Goal: Information Seeking & Learning: Understand process/instructions

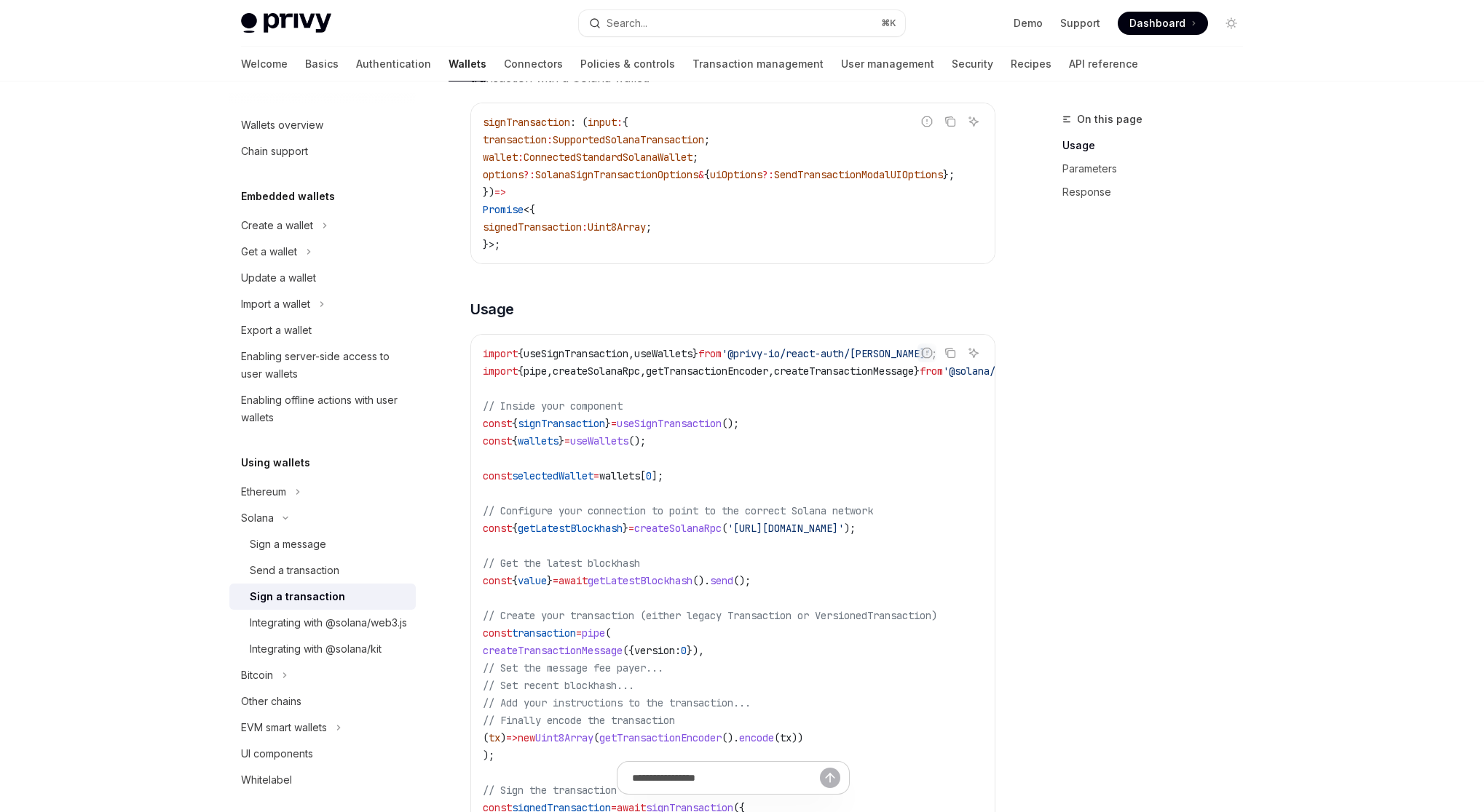
scroll to position [69, 0]
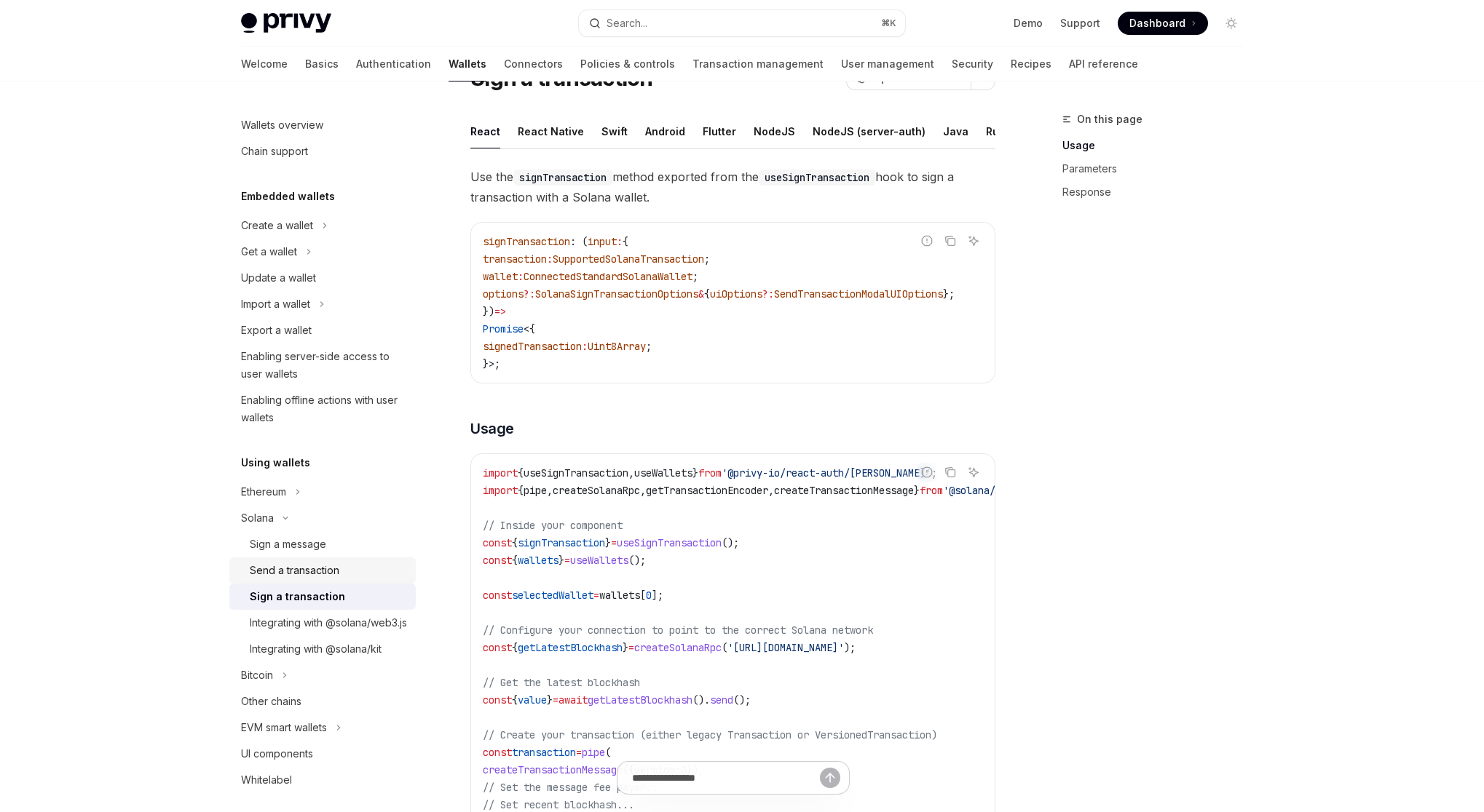
click at [311, 571] on div "Send a transaction" at bounding box center [295, 571] width 90 height 18
type textarea "*"
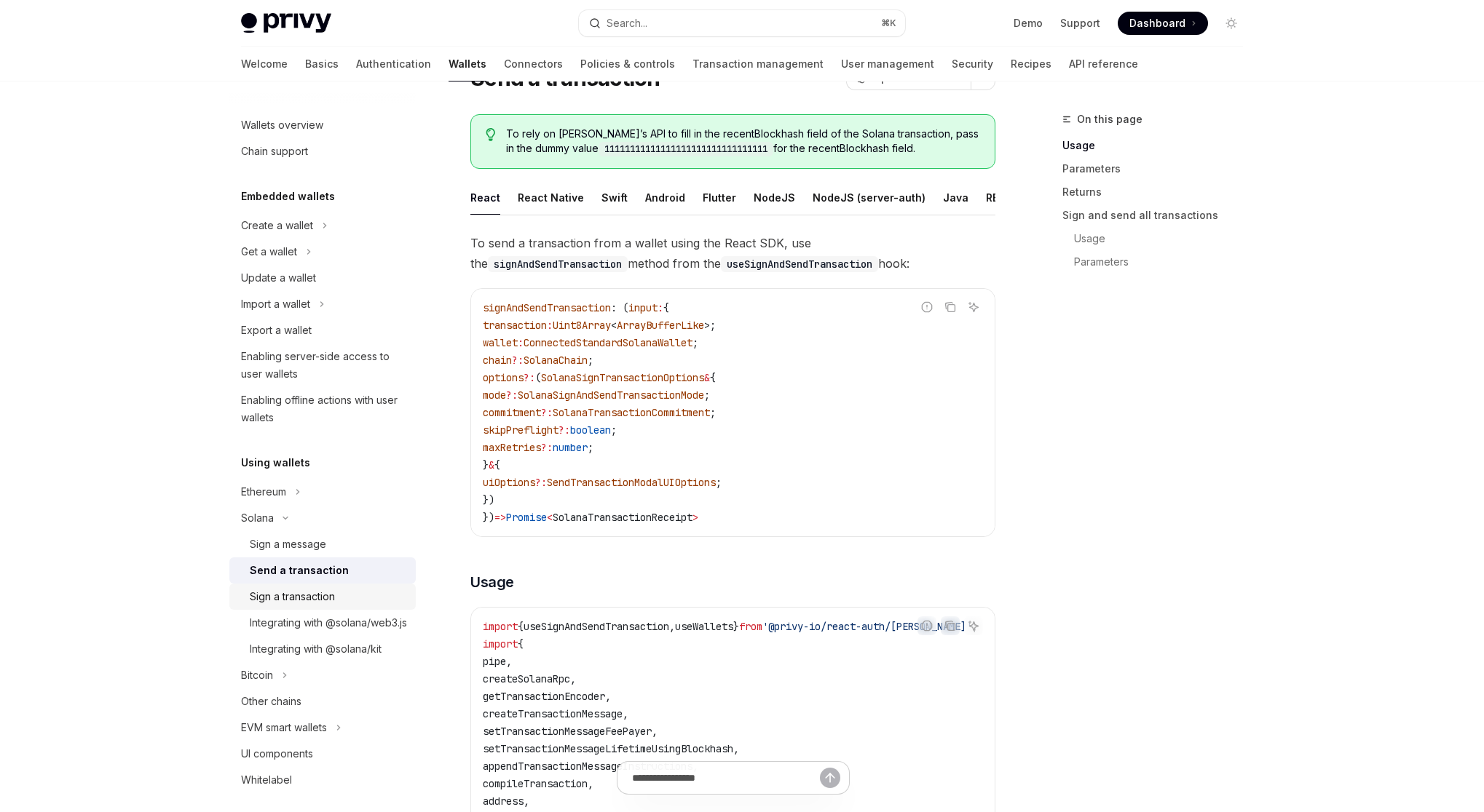
click at [304, 598] on div "Sign a transaction" at bounding box center [293, 597] width 85 height 18
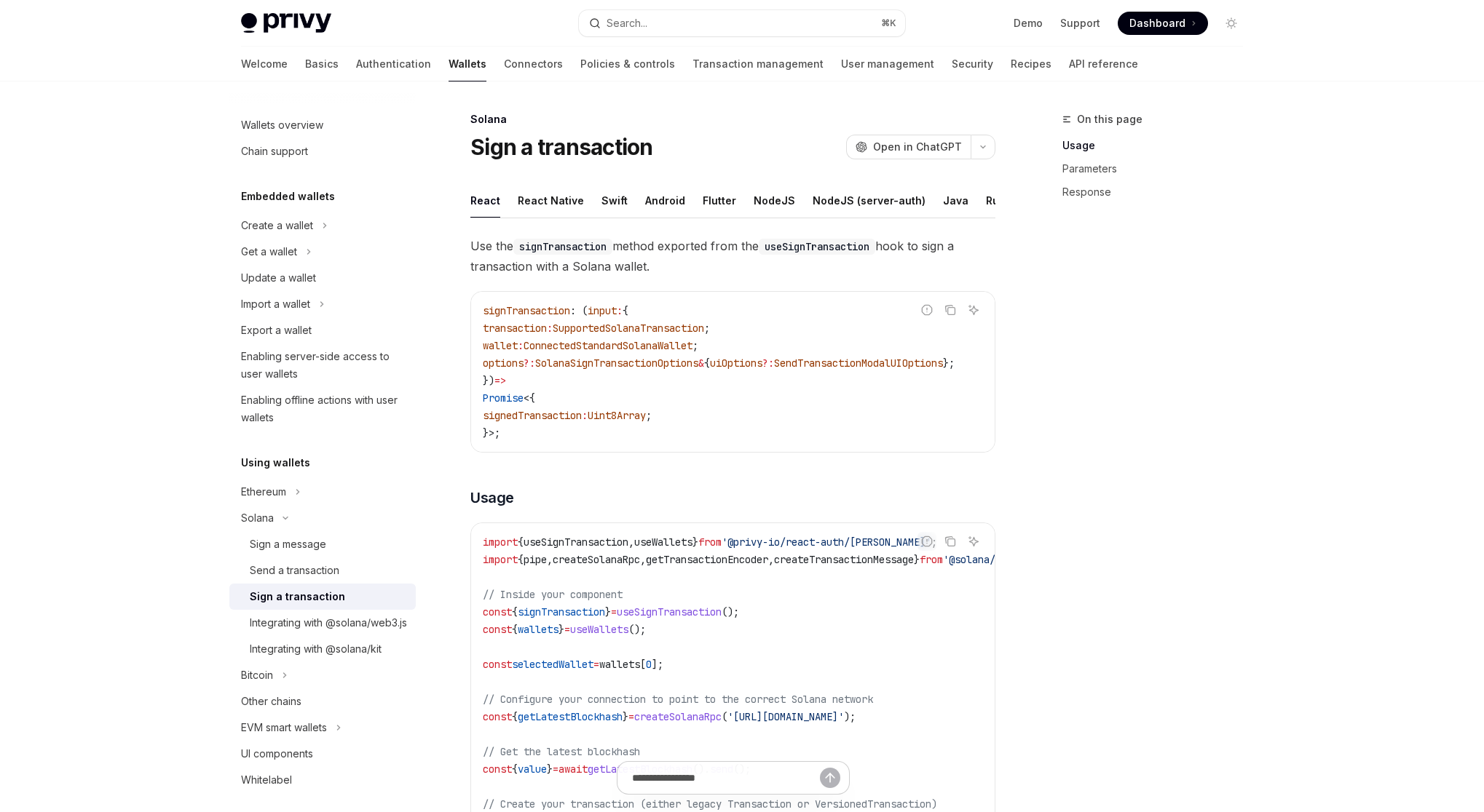
drag, startPoint x: 538, startPoint y: 448, endPoint x: 479, endPoint y: 326, distance: 135.5
click at [479, 326] on div "signTransaction : ( input : { transaction : SupportedSolanaTransaction ; wallet…" at bounding box center [733, 372] width 523 height 160
click at [320, 570] on div "Send a transaction" at bounding box center [295, 571] width 90 height 18
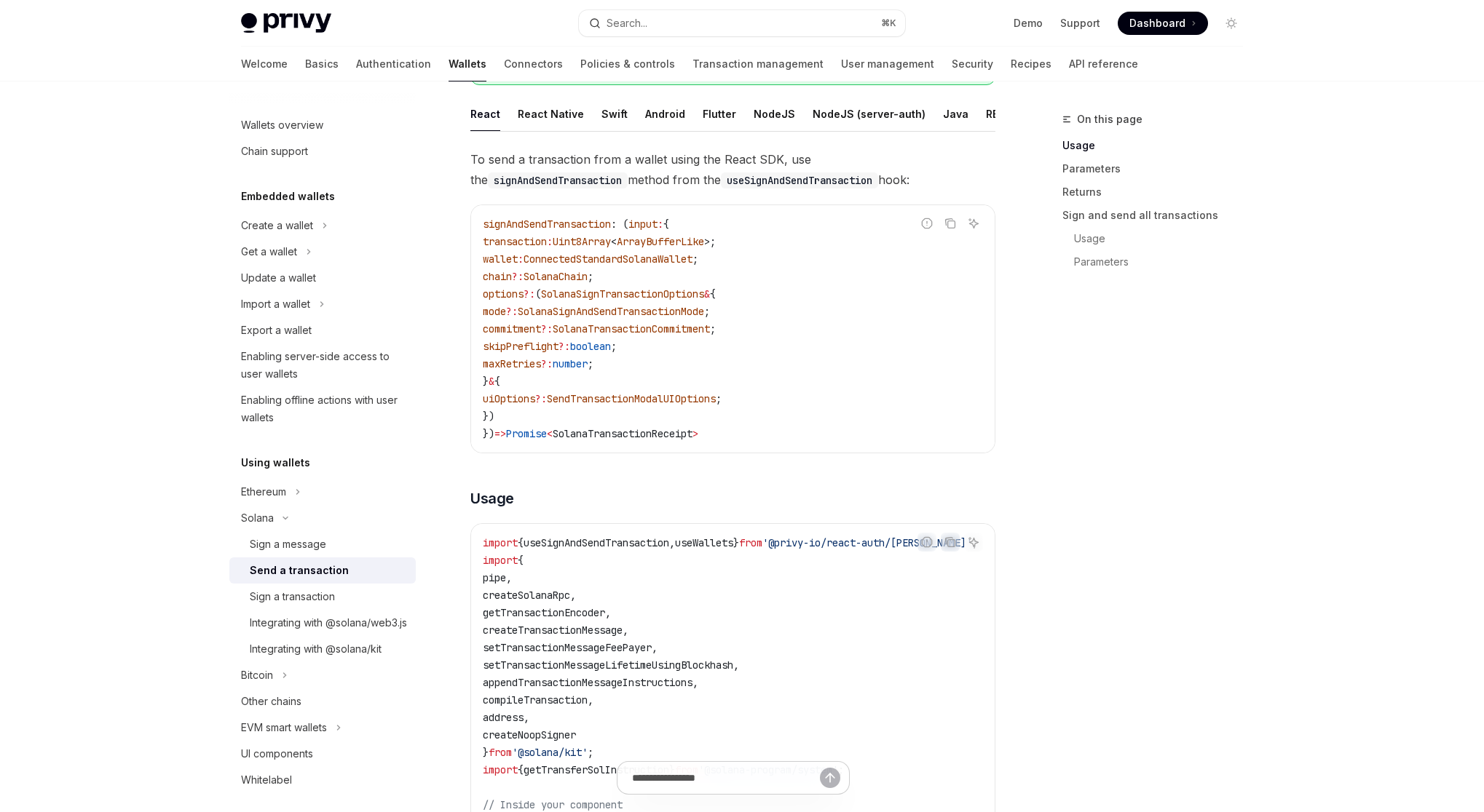
scroll to position [137, 0]
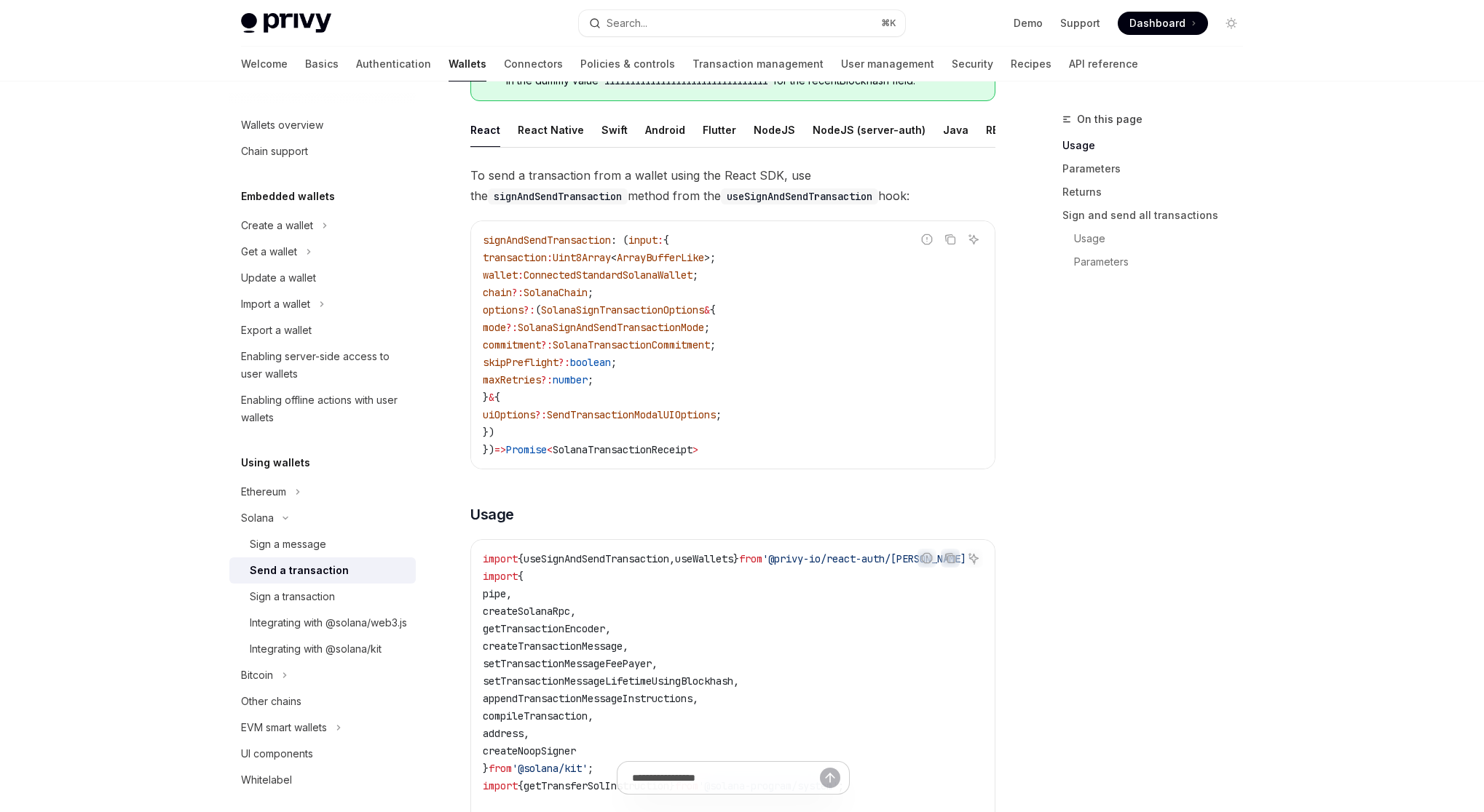
type textarea "*"
